Goal: Task Accomplishment & Management: Complete application form

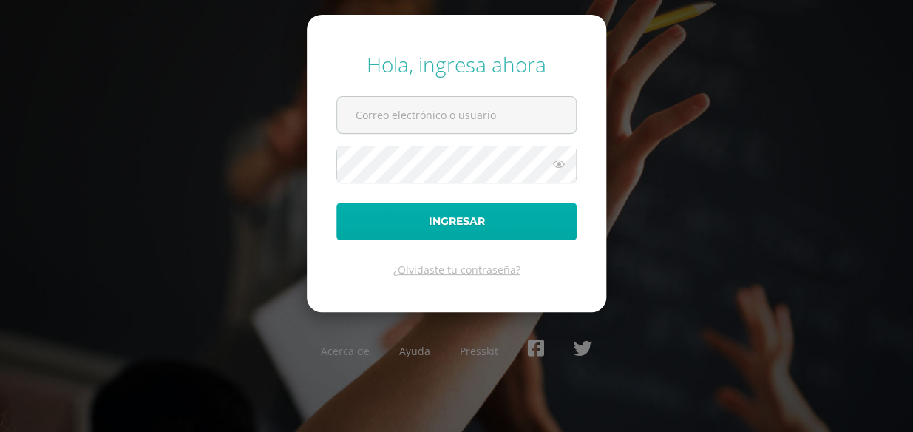
type input "[EMAIL_ADDRESS][DOMAIN_NAME]"
click at [430, 214] on button "Ingresar" at bounding box center [456, 222] width 240 height 38
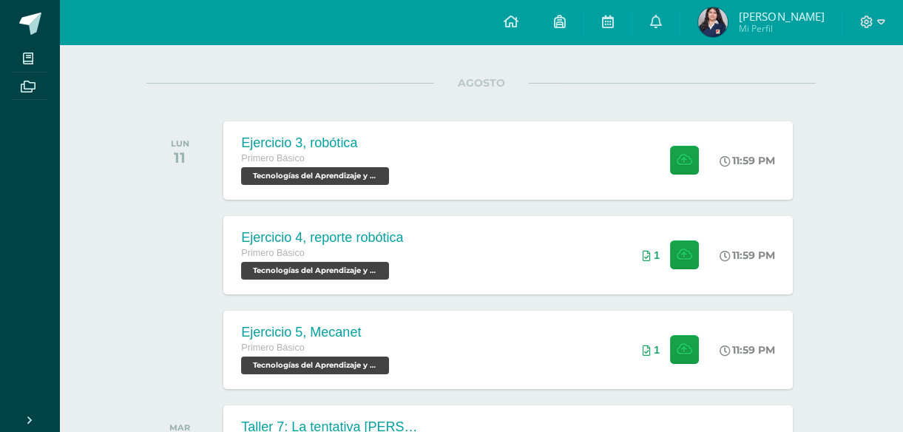
scroll to position [179, 0]
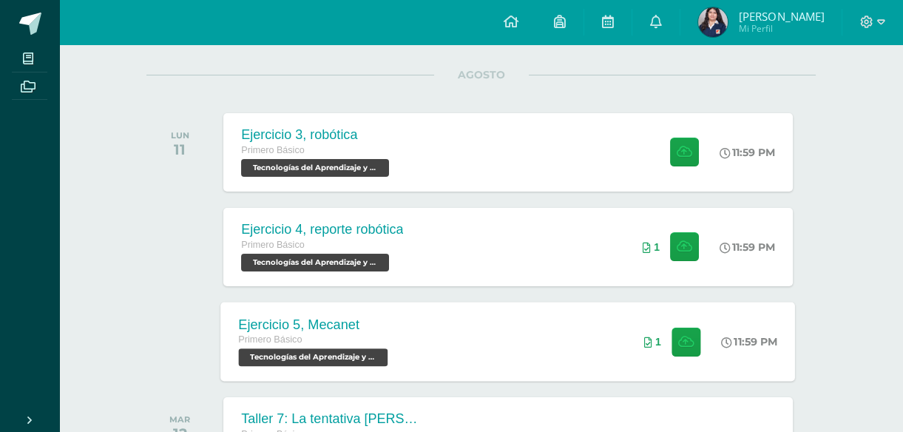
click at [478, 326] on div "Ejercicio 5, Mecanet Primero Básico Tecnologías del Aprendizaje y la Comunicaci…" at bounding box center [508, 341] width 575 height 79
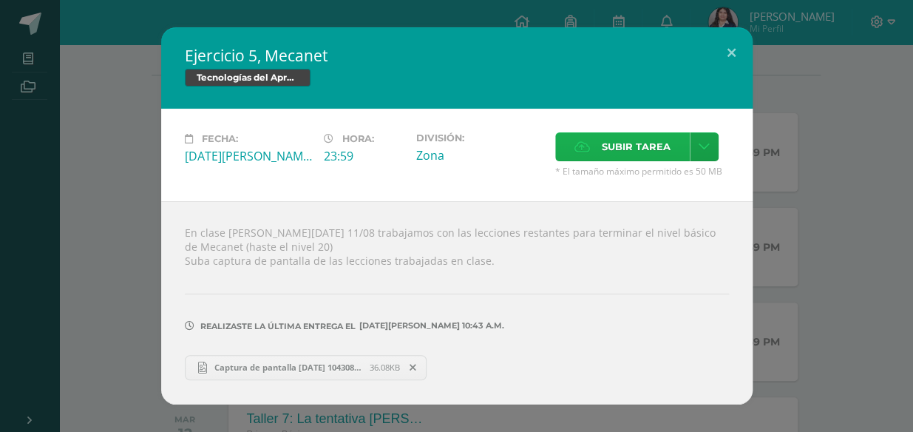
click at [653, 135] on span "Subir tarea" at bounding box center [636, 146] width 69 height 27
click at [0, 0] on input "Subir tarea" at bounding box center [0, 0] width 0 height 0
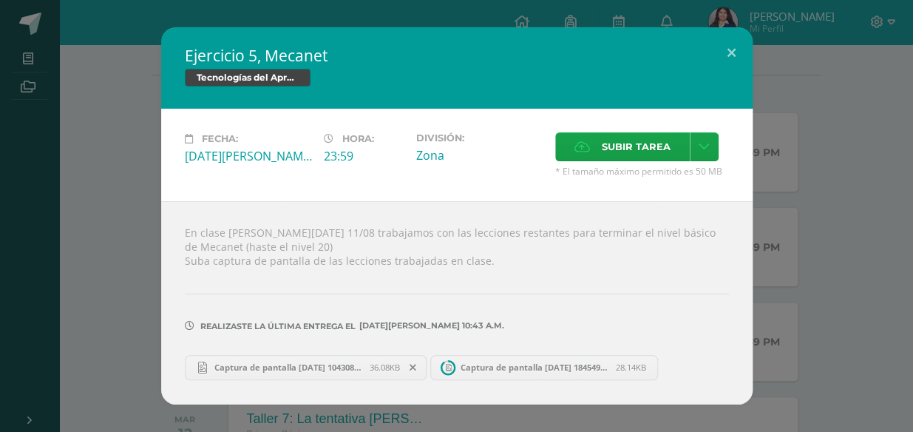
click at [345, 356] on link "Captura de pantalla 2025-08-11 104308.png 36.08KB" at bounding box center [306, 367] width 243 height 25
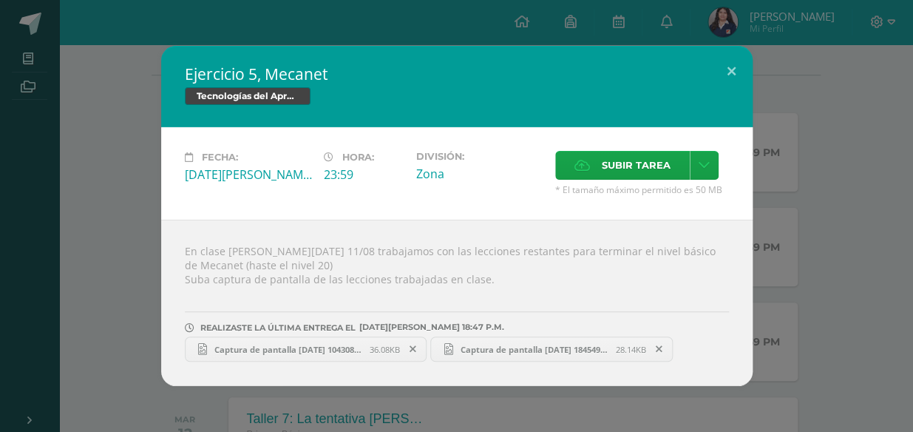
click at [507, 347] on span "Captura de pantalla 2025-08-11 184549.png" at bounding box center [534, 349] width 163 height 11
click at [841, 190] on div "Ejercicio 5, Mecanet Tecnologías del Aprendizaje y la Comunicación Fecha: Lunes…" at bounding box center [456, 216] width 901 height 340
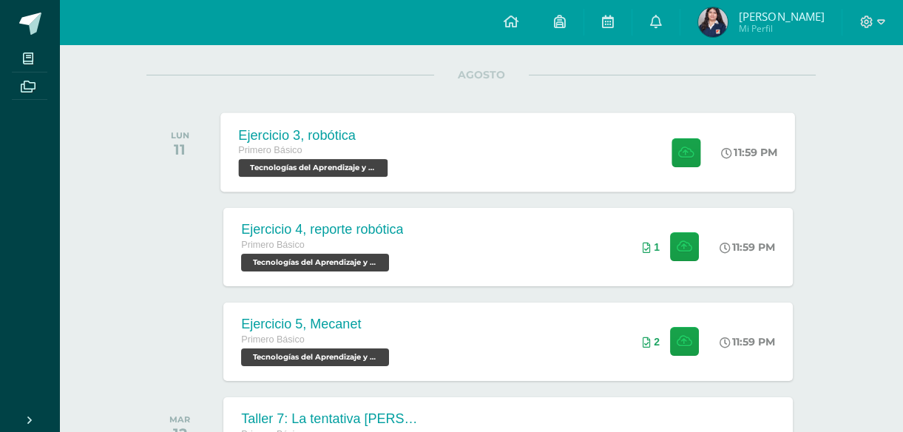
click at [559, 148] on div "Ejercicio 3, robótica Primero Básico Tecnologías del Aprendizaje y la Comunicac…" at bounding box center [508, 151] width 575 height 79
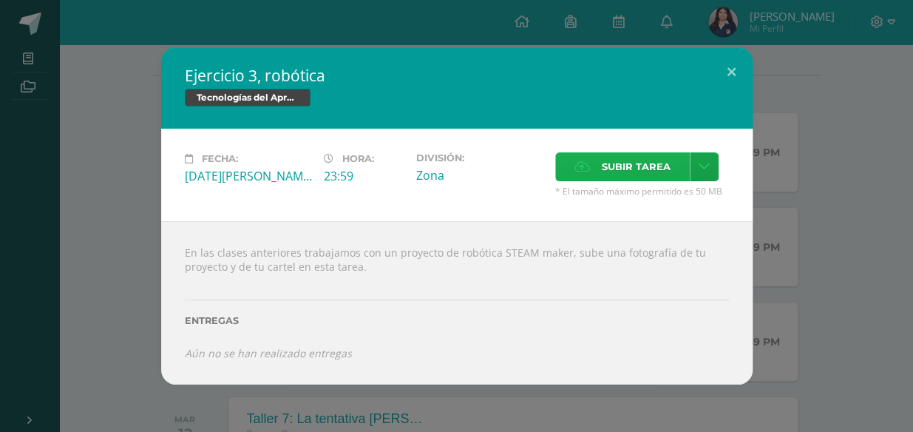
click at [584, 154] on label "Subir tarea" at bounding box center [622, 166] width 135 height 29
click at [0, 0] on input "Subir tarea" at bounding box center [0, 0] width 0 height 0
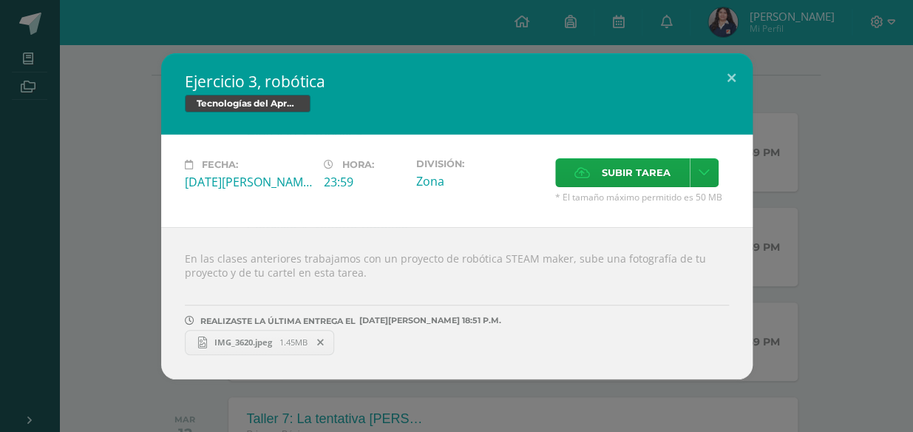
click at [273, 339] on span "IMG_3620.jpeg" at bounding box center [243, 341] width 72 height 11
click at [733, 78] on button at bounding box center [732, 78] width 42 height 50
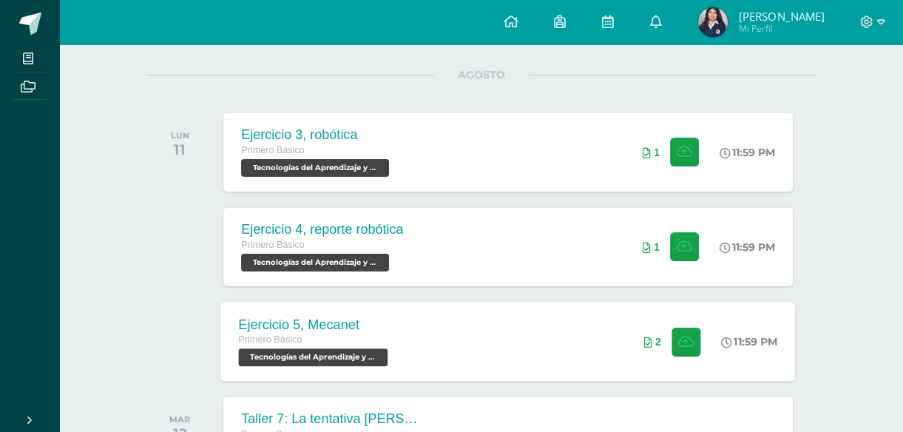
click at [470, 345] on div "Ejercicio 5, Mecanet Primero Básico Tecnologías del Aprendizaje y la Comunicaci…" at bounding box center [508, 341] width 575 height 79
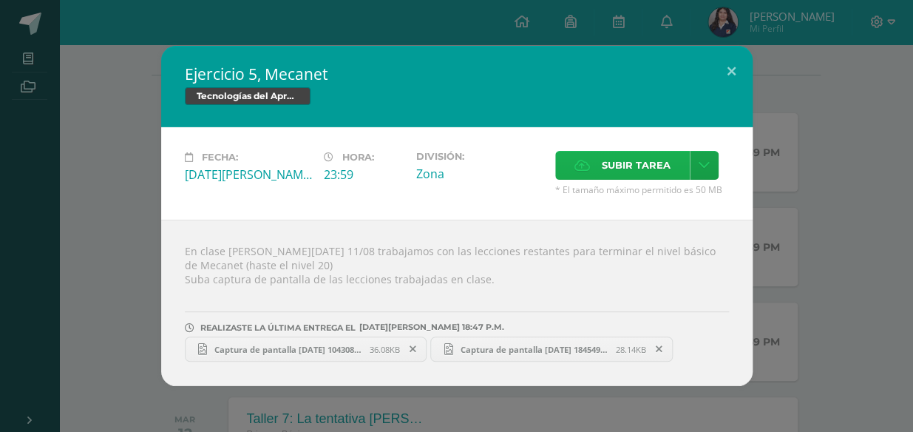
click at [588, 155] on label "Subir tarea" at bounding box center [622, 165] width 135 height 29
click at [0, 0] on input "Subir tarea" at bounding box center [0, 0] width 0 height 0
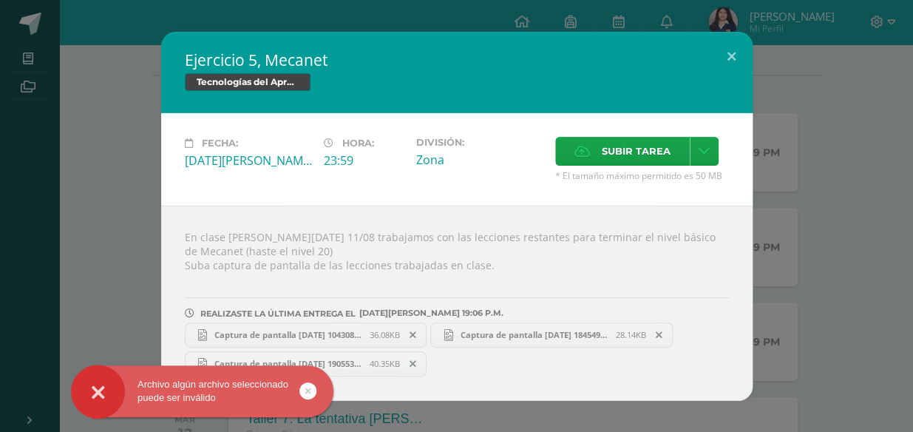
click at [311, 385] on link at bounding box center [307, 390] width 17 height 17
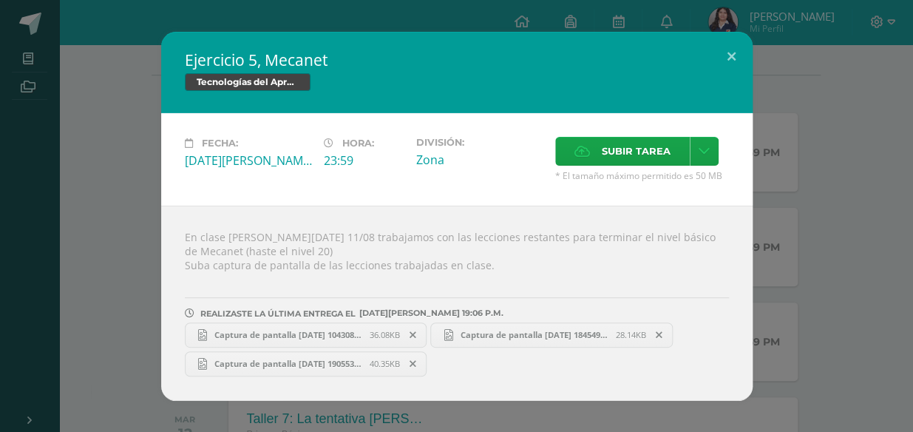
click at [312, 371] on div "Archivo algún archivo seleccionado puede ser inválido" at bounding box center [226, 393] width 270 height 57
click at [314, 365] on span "Captura de pantalla 2025-08-11 190553.png" at bounding box center [288, 363] width 163 height 11
click at [602, 157] on span "Subir tarea" at bounding box center [636, 151] width 69 height 27
click at [0, 0] on input "Subir tarea" at bounding box center [0, 0] width 0 height 0
click at [589, 151] on icon at bounding box center [583, 151] width 16 height 10
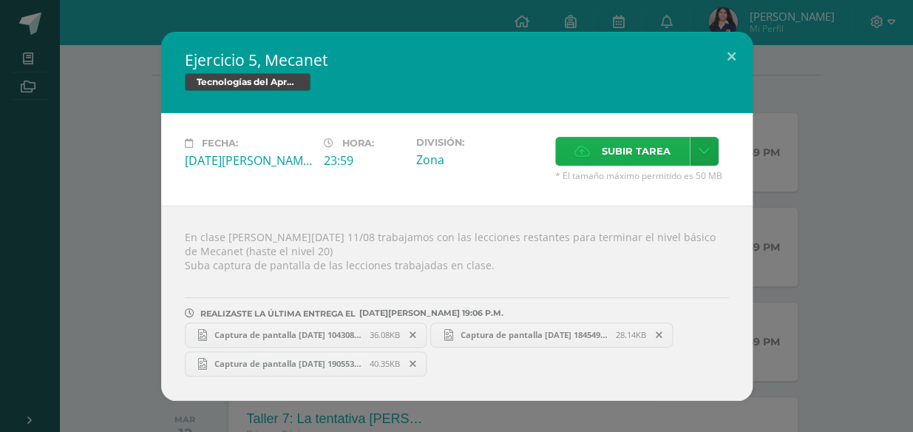
click at [0, 0] on input "Subir tarea" at bounding box center [0, 0] width 0 height 0
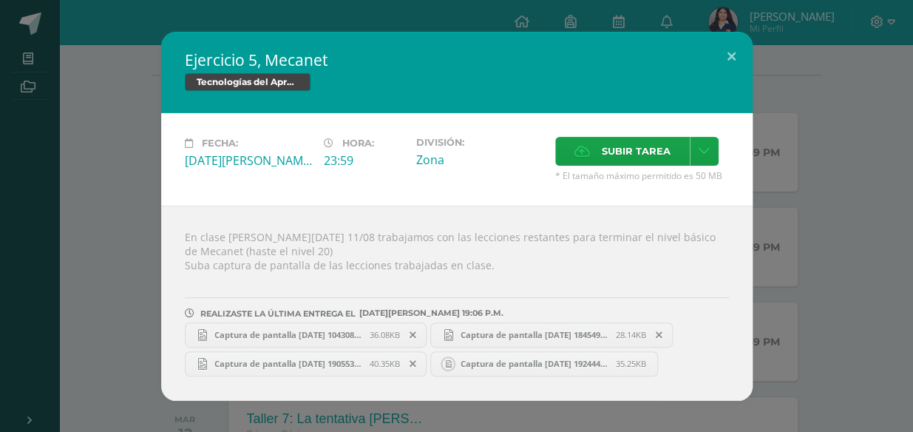
click at [464, 362] on span "Captura de pantalla 2025-08-11 192444.png" at bounding box center [534, 363] width 163 height 11
click at [362, 339] on span "Captura de pantalla 2025-08-11 104308.png" at bounding box center [288, 334] width 163 height 11
click at [463, 326] on link "Captura de pantalla 2025-08-11 184549.png 28.14KB" at bounding box center [551, 334] width 243 height 25
click at [321, 365] on span "Captura de pantalla 2025-08-11 190553.png" at bounding box center [288, 363] width 163 height 11
click at [490, 366] on span "Captura de pantalla 2025-08-11 192444.png" at bounding box center [534, 363] width 163 height 11
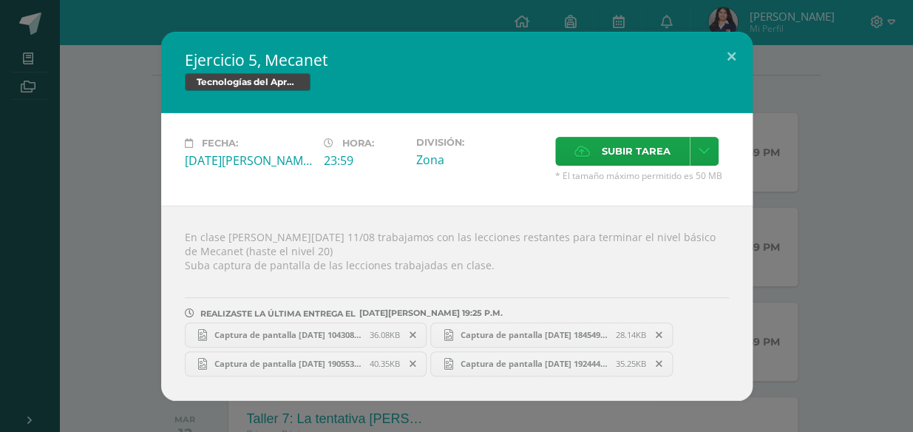
click at [306, 8] on div "Ejercicio 5, Mecanet Tecnologías del Aprendizaje y la Comunicación Fecha: Lunes…" at bounding box center [456, 216] width 913 height 432
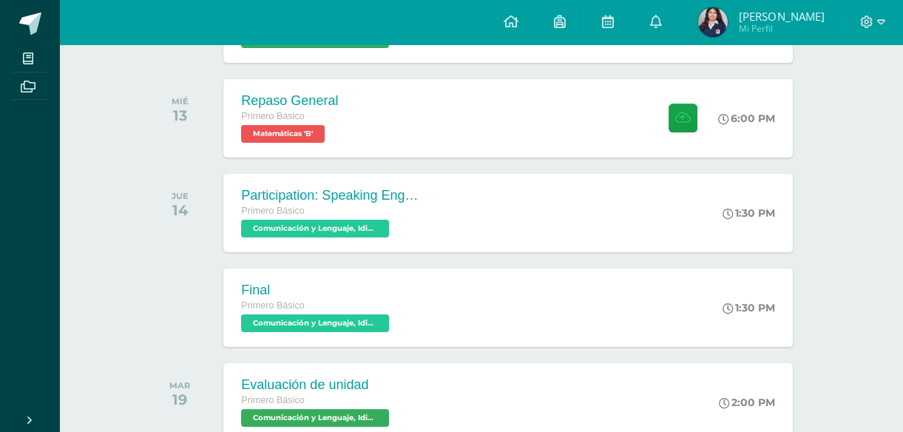
scroll to position [286, 0]
